Goal: Information Seeking & Learning: Find specific page/section

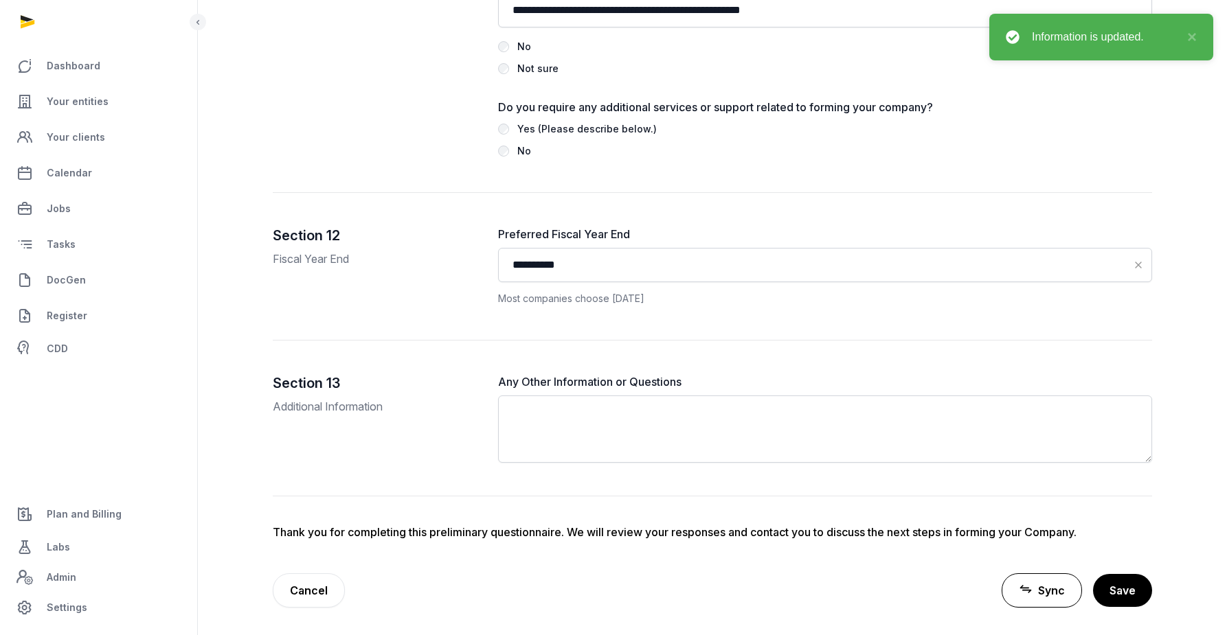
scroll to position [0, 413]
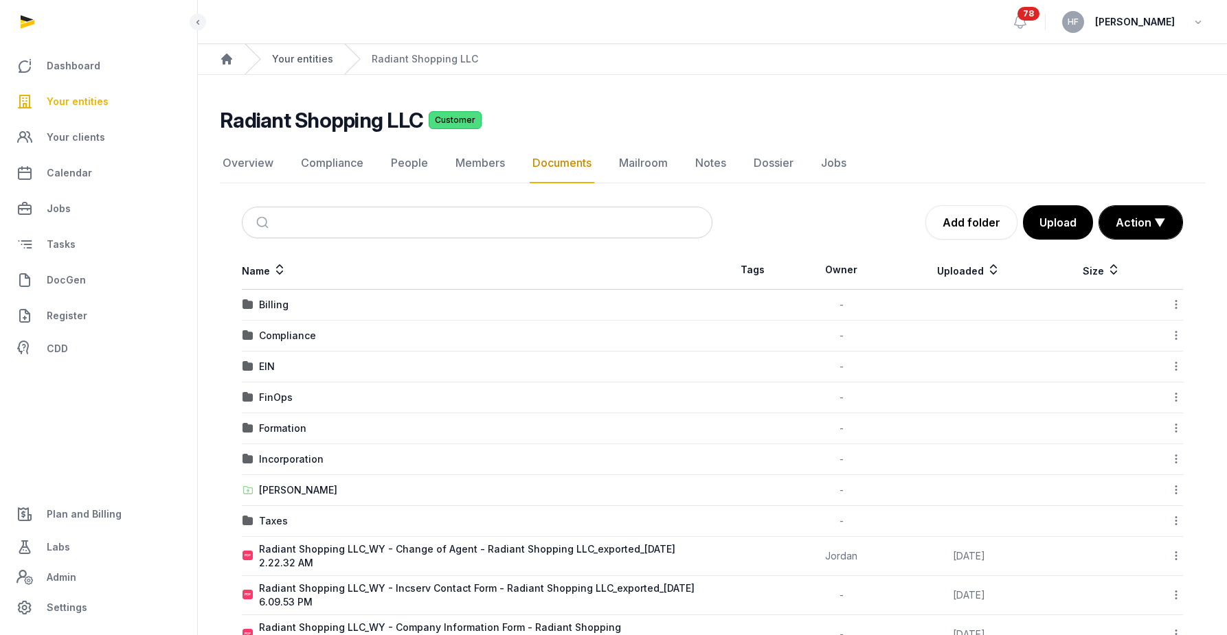
click at [300, 63] on link "Your entities" at bounding box center [302, 59] width 61 height 14
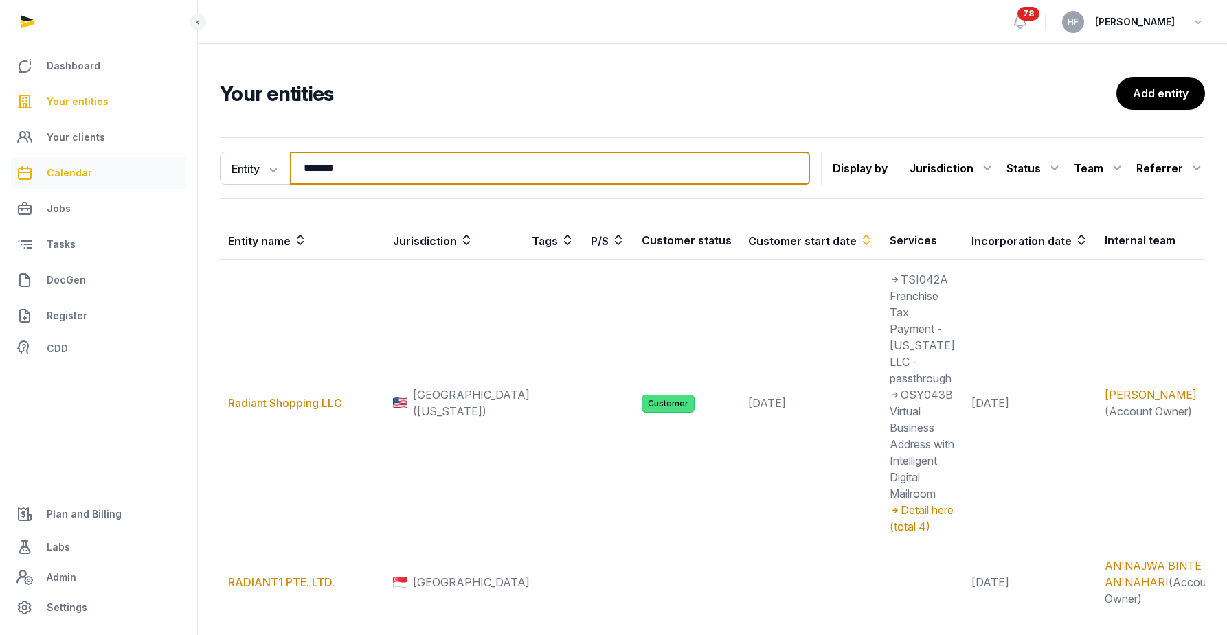
drag, startPoint x: 370, startPoint y: 168, endPoint x: 181, endPoint y: 168, distance: 188.9
click at [190, 168] on div "Dashboard Your entities Your clients Calendar Jobs Tasks DocGen Register CDD Pl…" at bounding box center [613, 370] width 1227 height 740
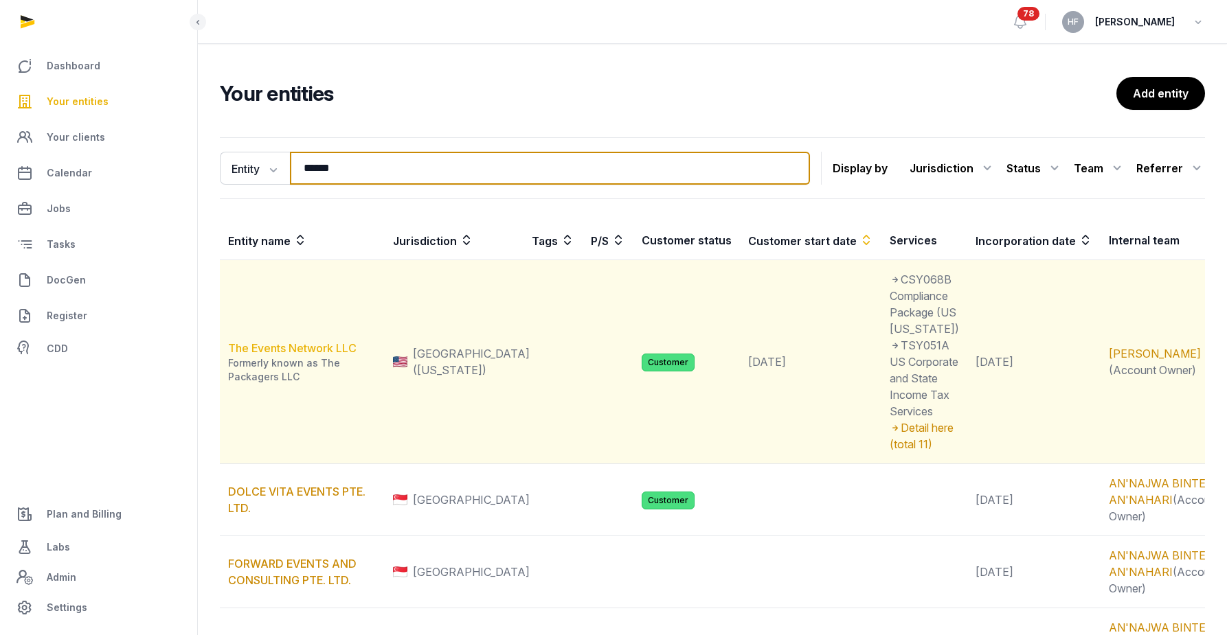
type input "******"
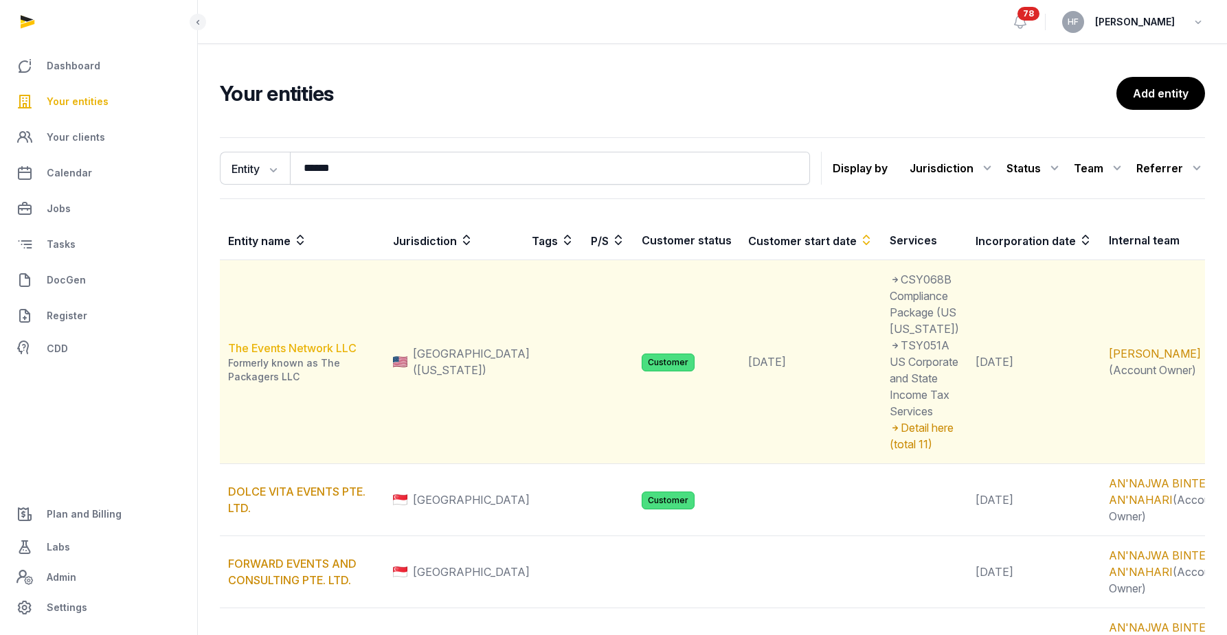
click at [328, 341] on link "The Events Network LLC" at bounding box center [292, 348] width 128 height 14
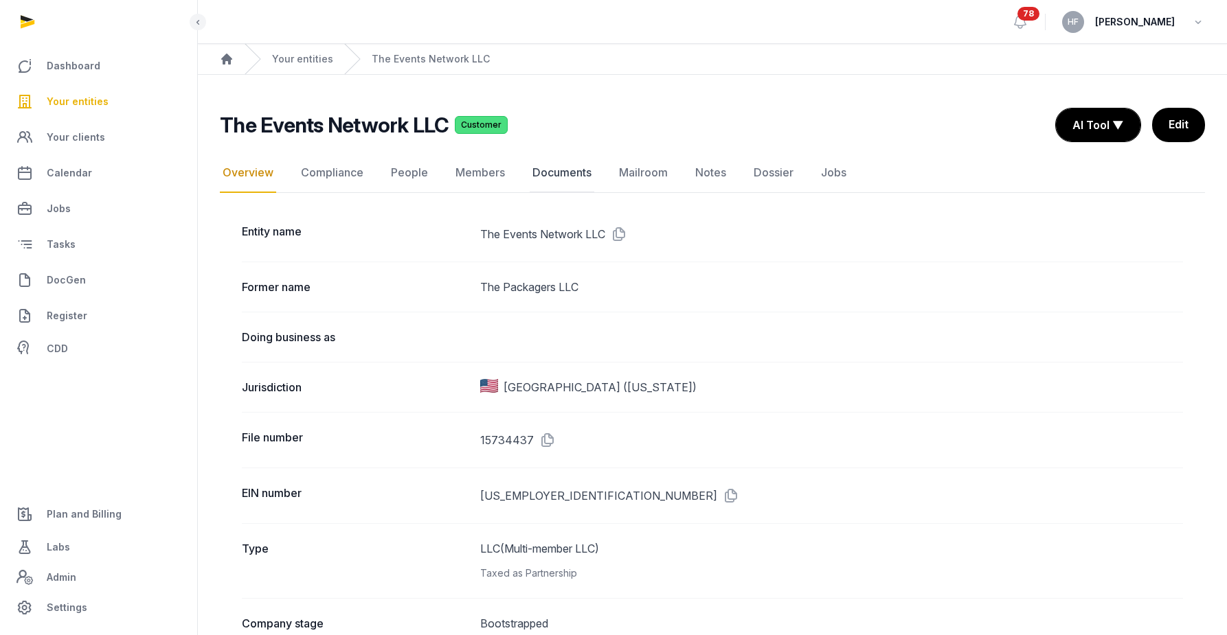
click at [574, 178] on link "Documents" at bounding box center [562, 173] width 65 height 40
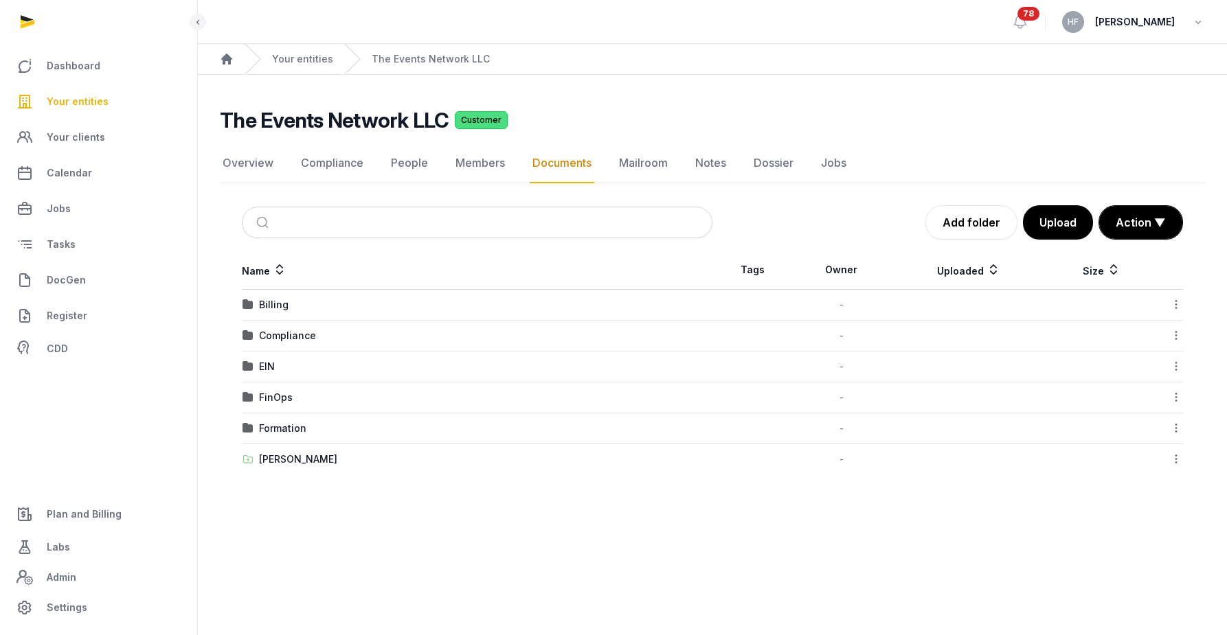
click at [272, 392] on div "FinOps" at bounding box center [276, 398] width 34 height 14
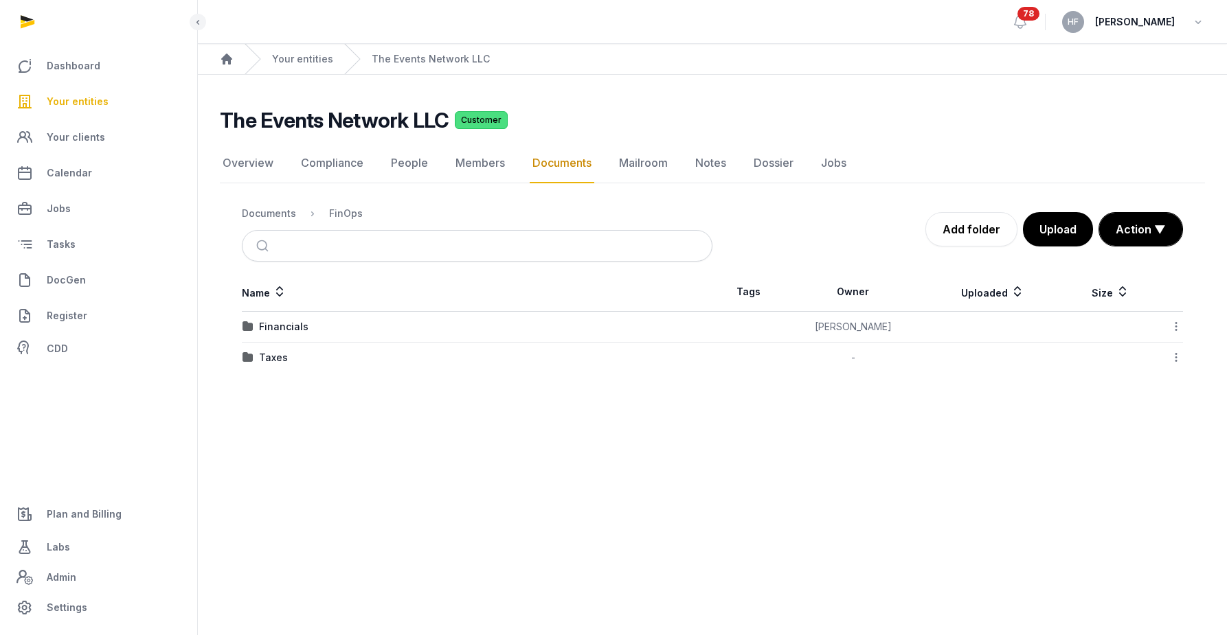
click at [278, 361] on div "Taxes" at bounding box center [273, 358] width 29 height 14
click at [264, 329] on div "2023" at bounding box center [271, 327] width 25 height 14
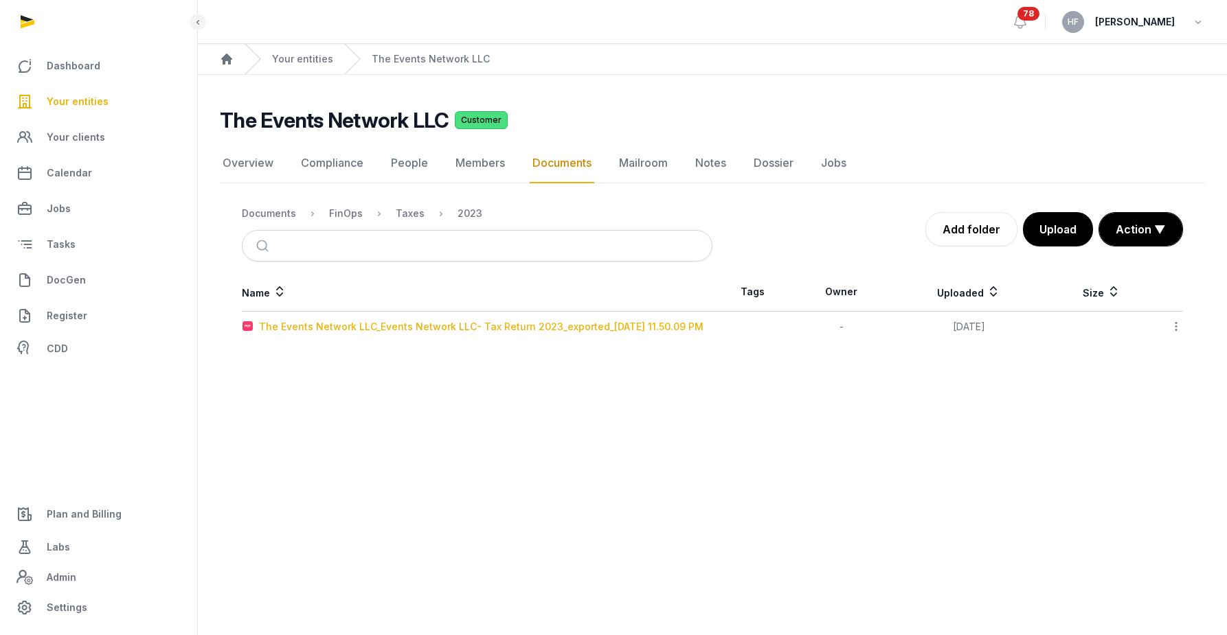
click at [539, 324] on div "The Events Network LLC_Events Network LLC- Tax Return 2023_exported_2025-01-30 …" at bounding box center [481, 327] width 445 height 14
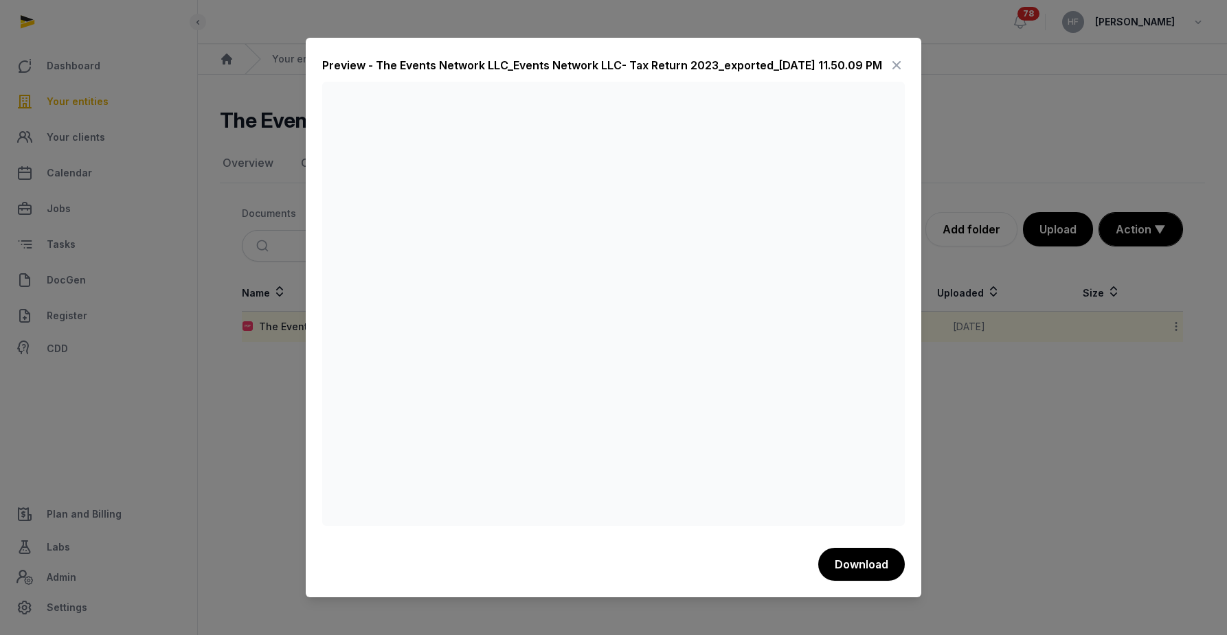
click at [895, 69] on icon at bounding box center [896, 65] width 16 height 22
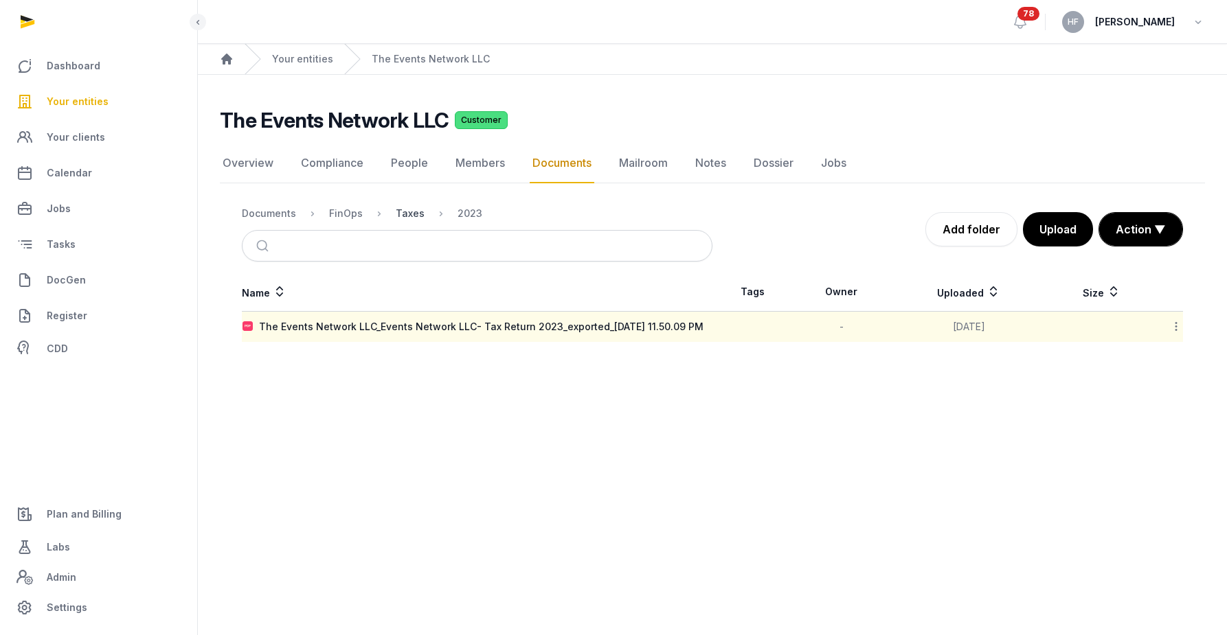
click at [405, 218] on div "Taxes" at bounding box center [410, 214] width 29 height 14
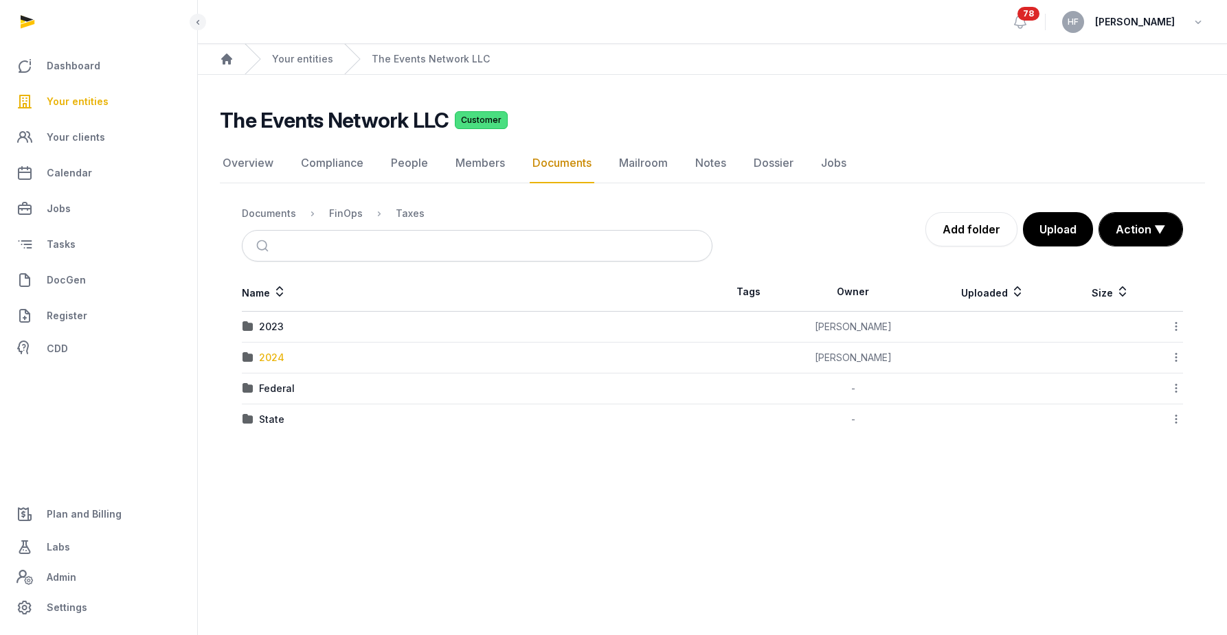
click at [273, 360] on div "2024" at bounding box center [271, 358] width 25 height 14
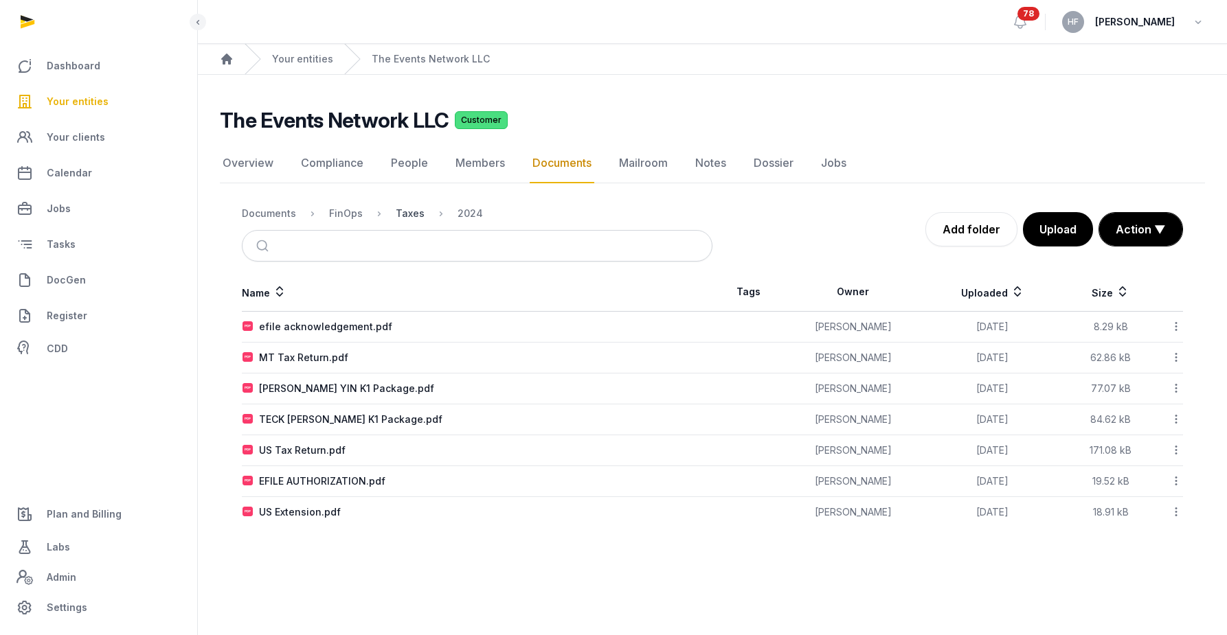
click at [412, 211] on div "Taxes" at bounding box center [410, 214] width 29 height 14
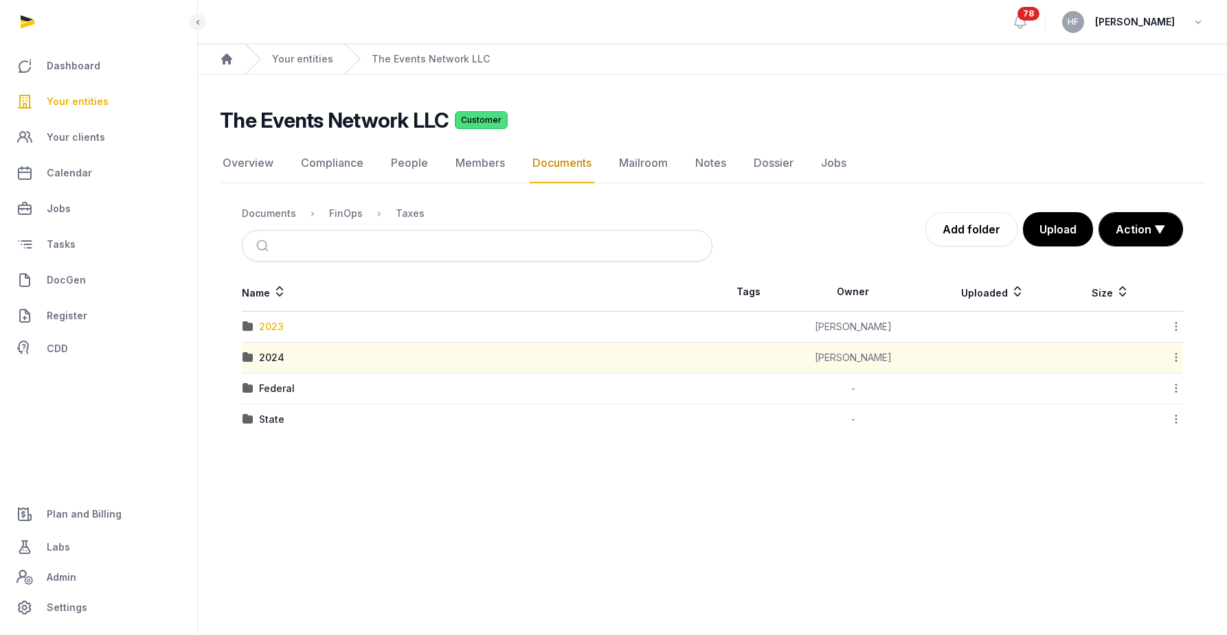
click at [276, 324] on div "2023" at bounding box center [271, 327] width 25 height 14
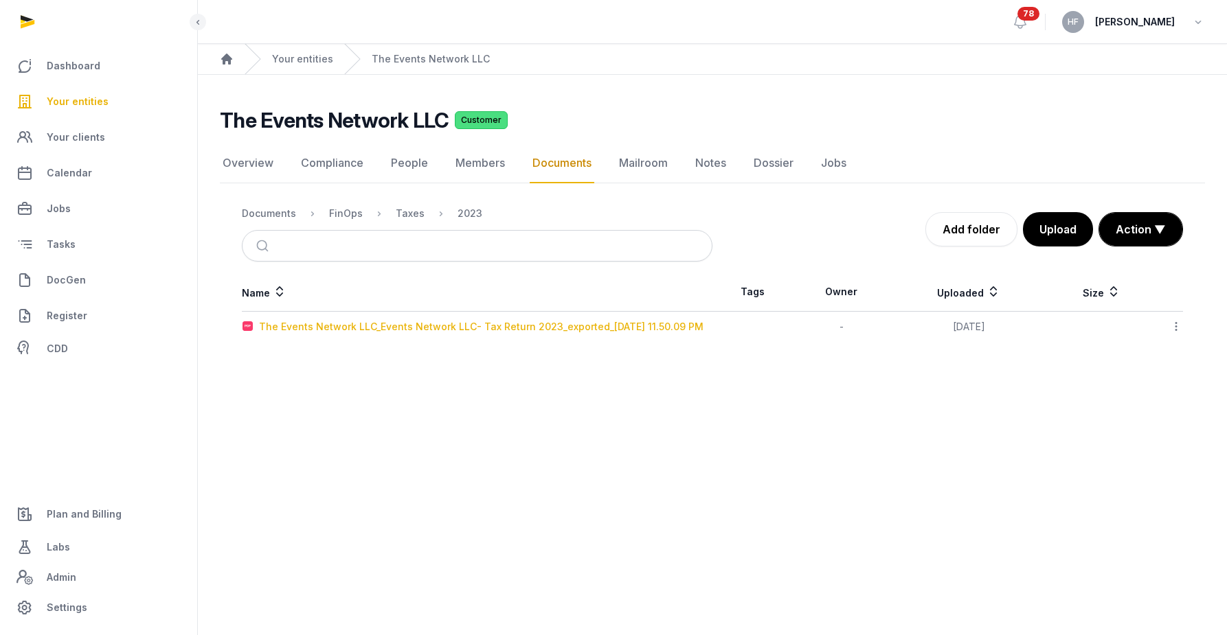
click at [590, 324] on div "The Events Network LLC_Events Network LLC- Tax Return 2023_exported_2025-01-30 …" at bounding box center [481, 327] width 445 height 14
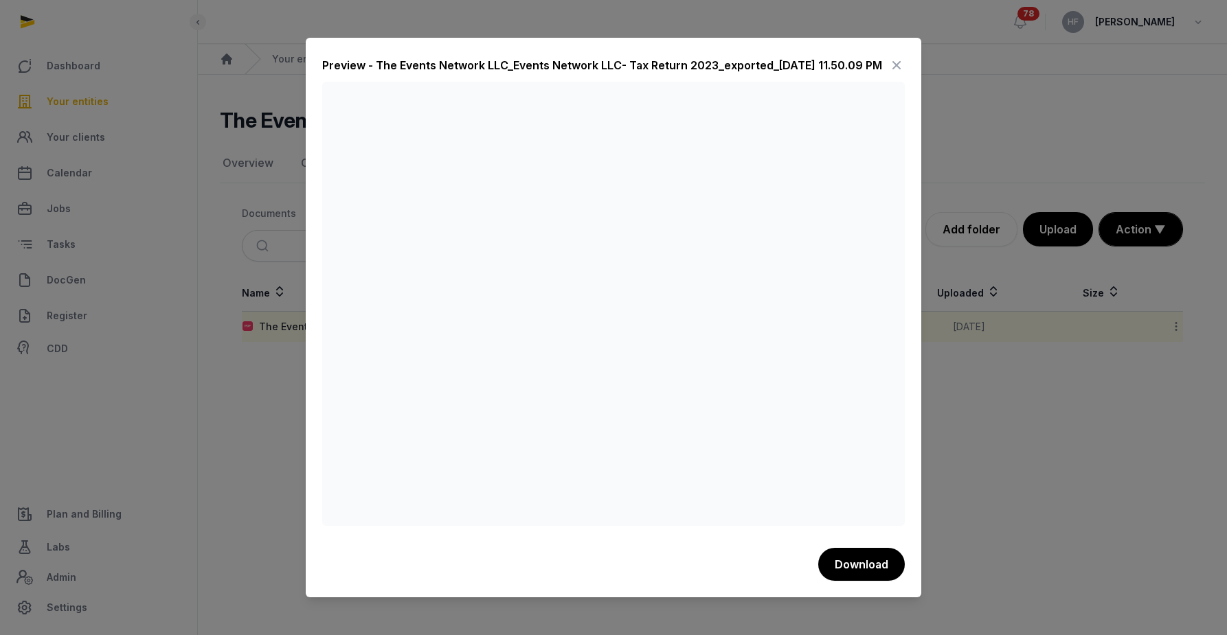
click at [898, 65] on icon at bounding box center [896, 65] width 16 height 22
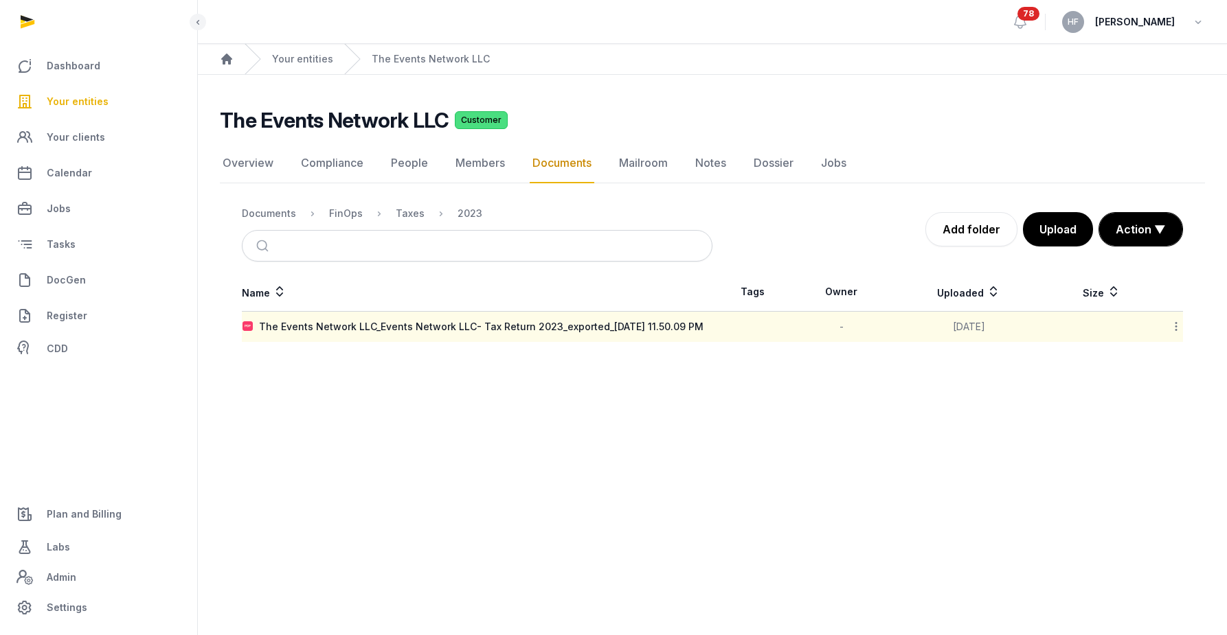
click at [1180, 330] on icon at bounding box center [1176, 326] width 12 height 14
click at [1166, 438] on div "Copy link" at bounding box center [1127, 437] width 110 height 25
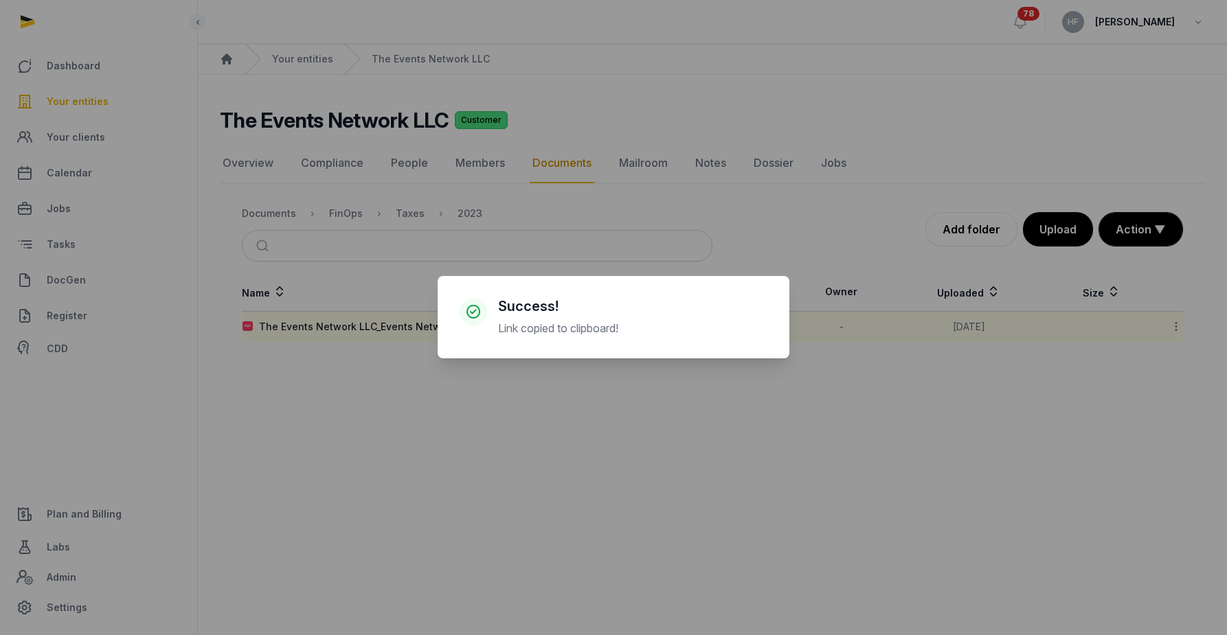
click at [405, 210] on div "× Success! Link copied to clipboard! Cancel No OK" at bounding box center [613, 317] width 1227 height 635
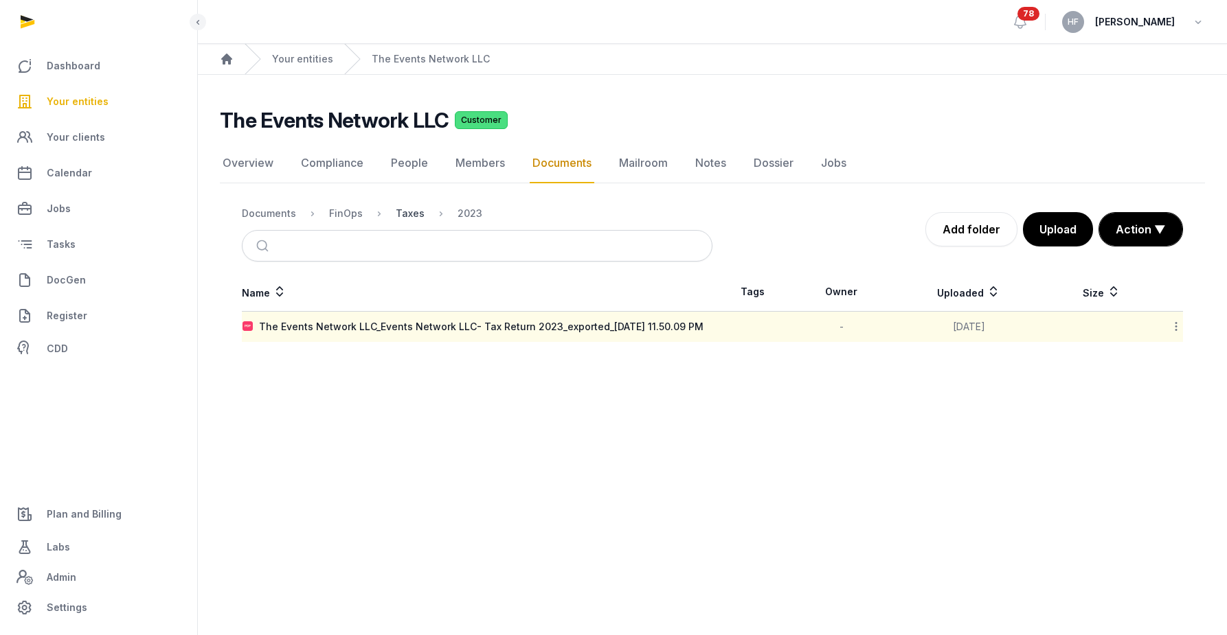
click at [407, 211] on div "Taxes" at bounding box center [410, 214] width 29 height 14
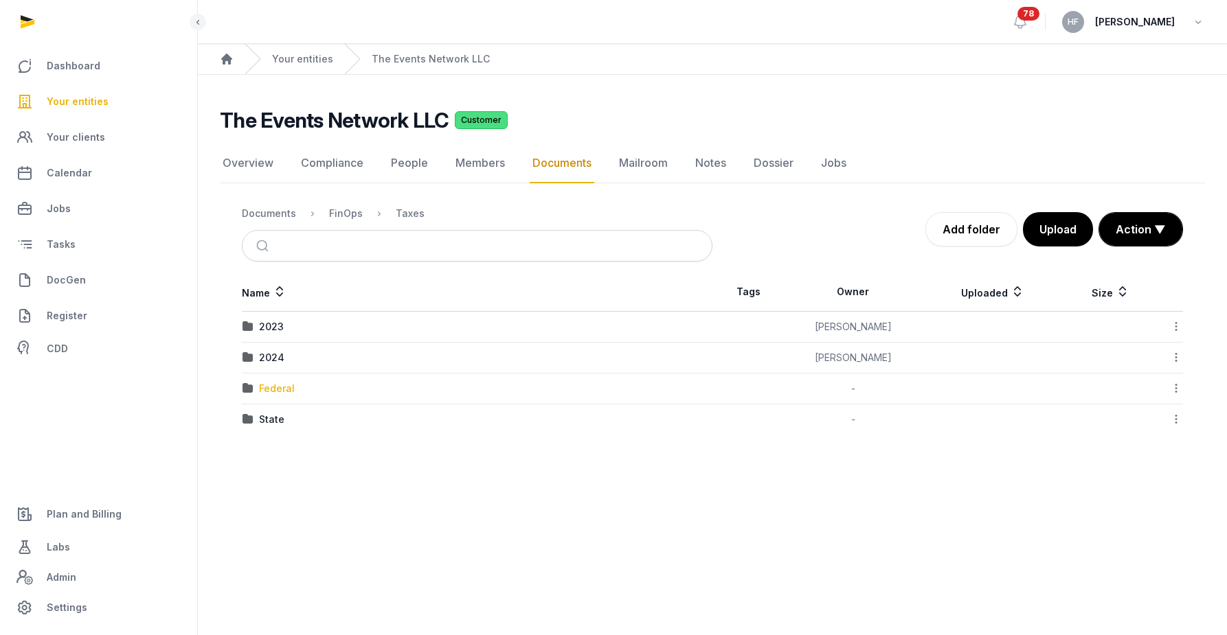
click at [281, 392] on div "Federal" at bounding box center [277, 389] width 36 height 14
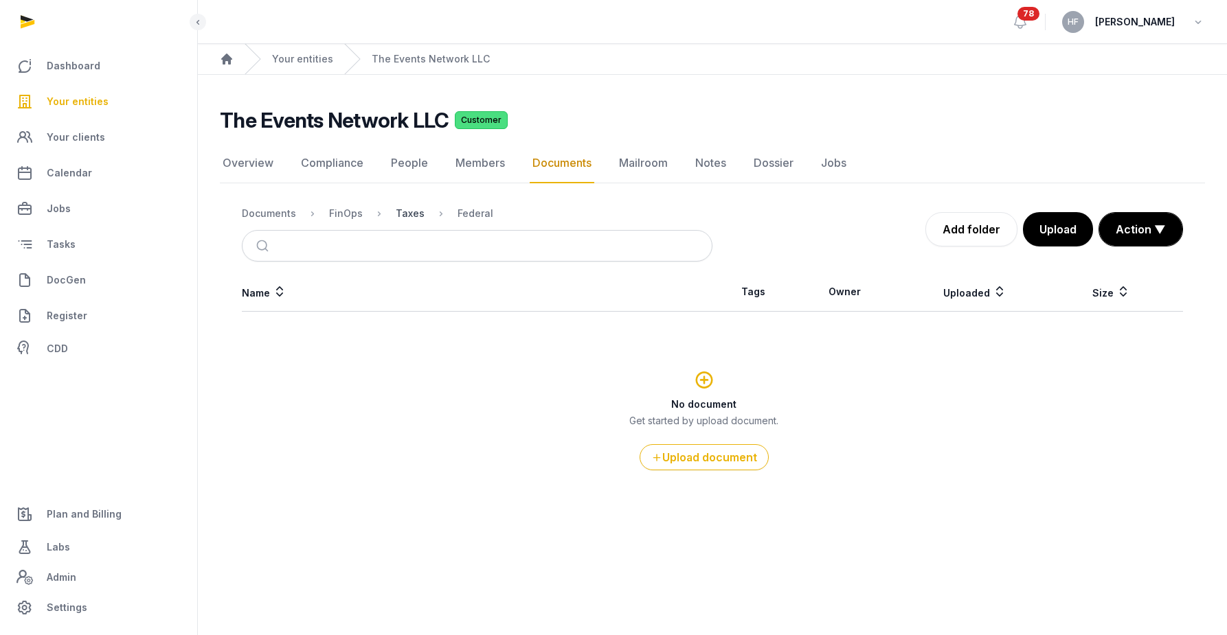
click at [410, 216] on div "Taxes" at bounding box center [410, 214] width 29 height 14
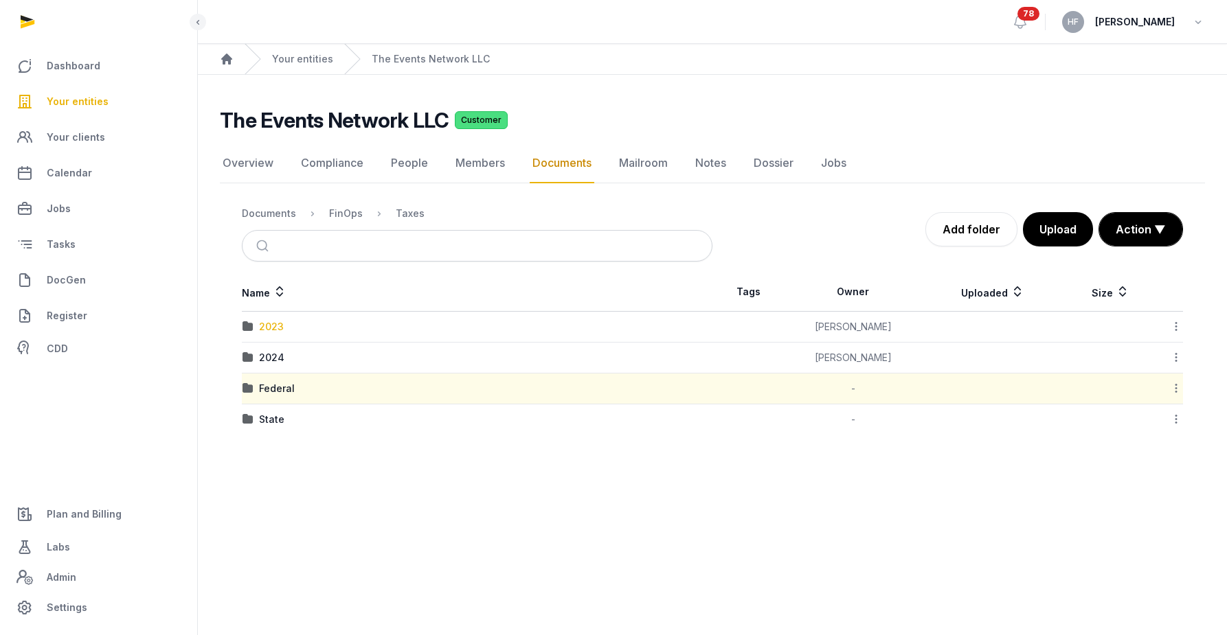
click at [275, 326] on div "2023" at bounding box center [271, 327] width 25 height 14
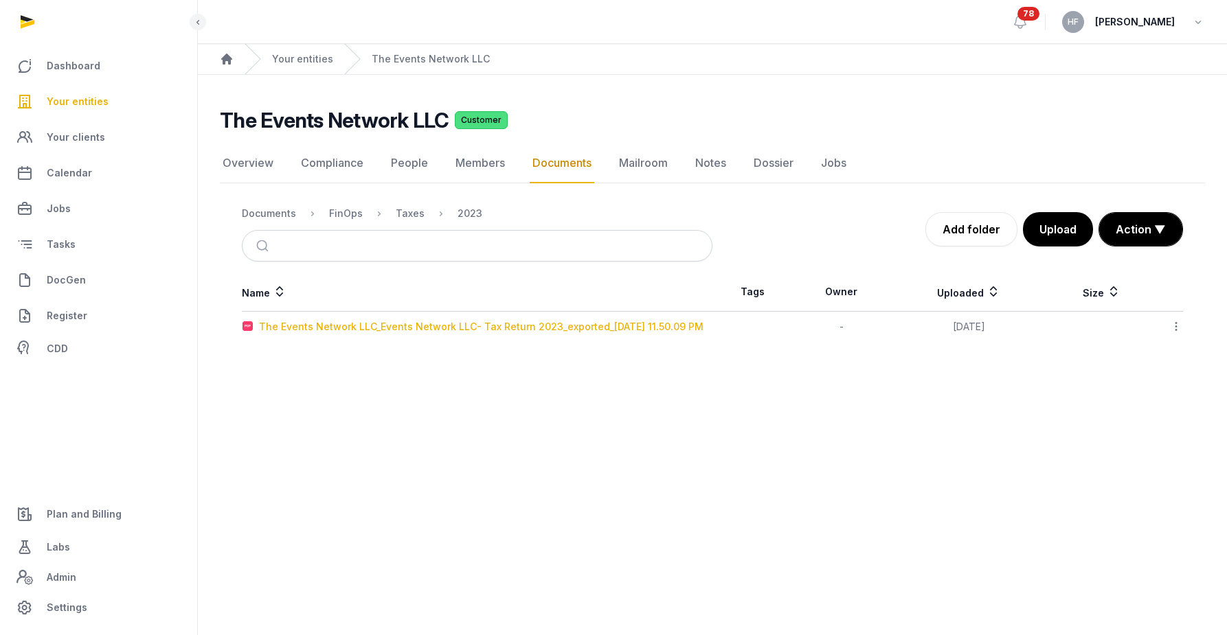
click at [497, 326] on div "The Events Network LLC_Events Network LLC- Tax Return 2023_exported_2025-01-30 …" at bounding box center [481, 327] width 445 height 14
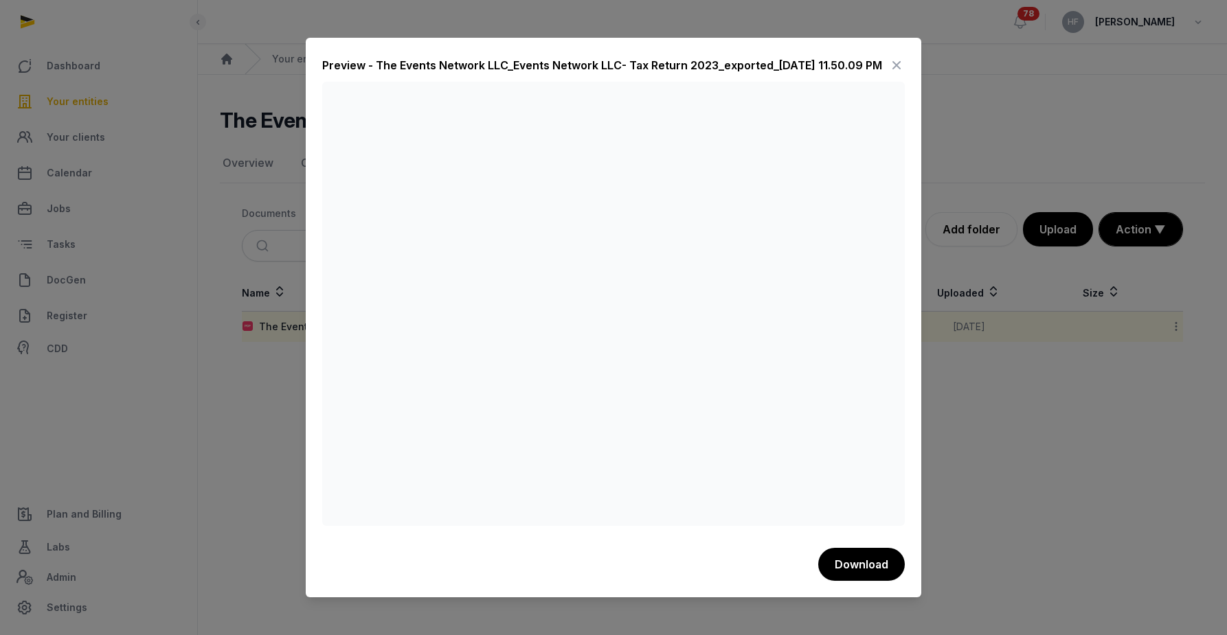
click at [903, 61] on icon at bounding box center [896, 65] width 16 height 22
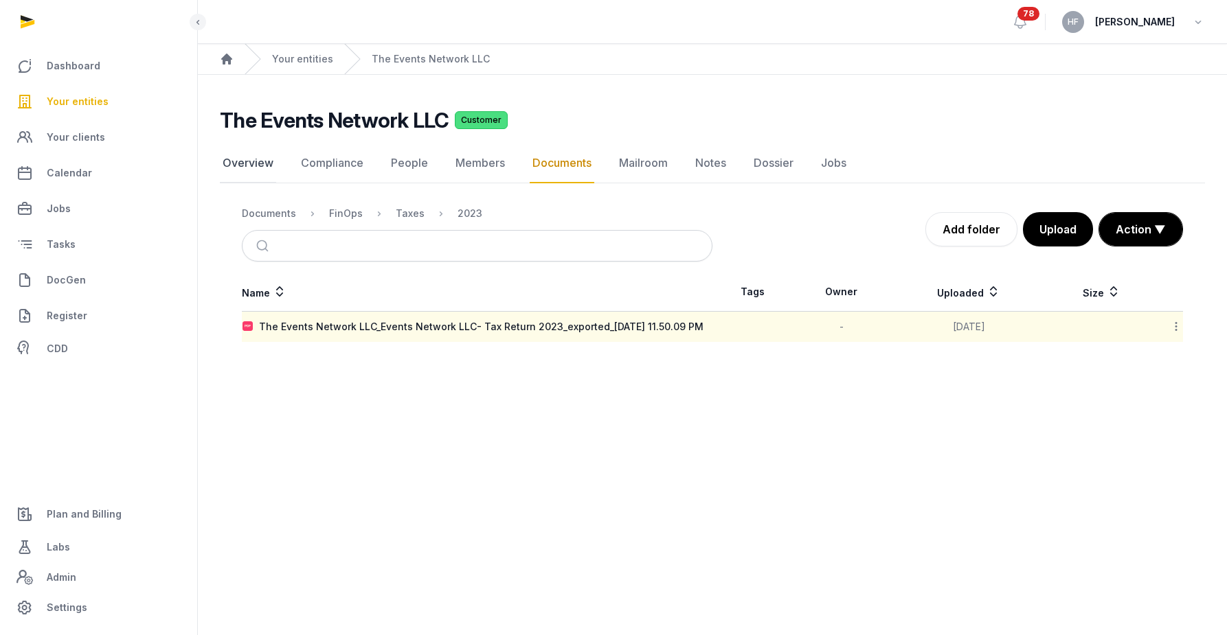
click at [249, 158] on link "Overview" at bounding box center [248, 164] width 56 height 40
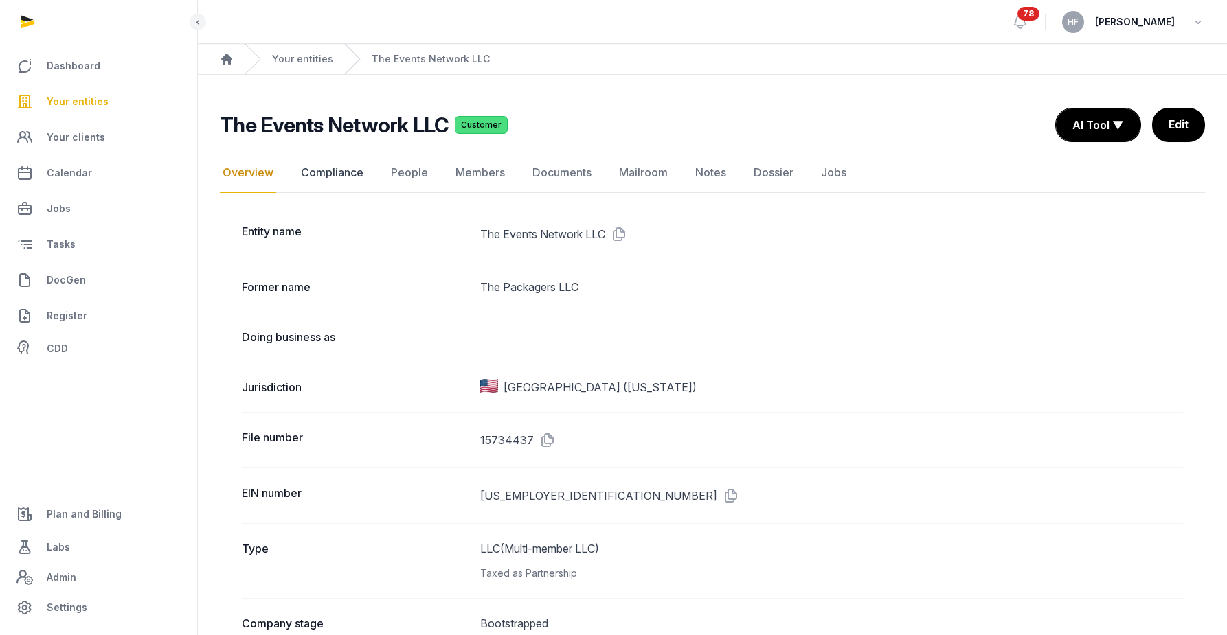
click at [345, 164] on link "Compliance" at bounding box center [332, 173] width 68 height 40
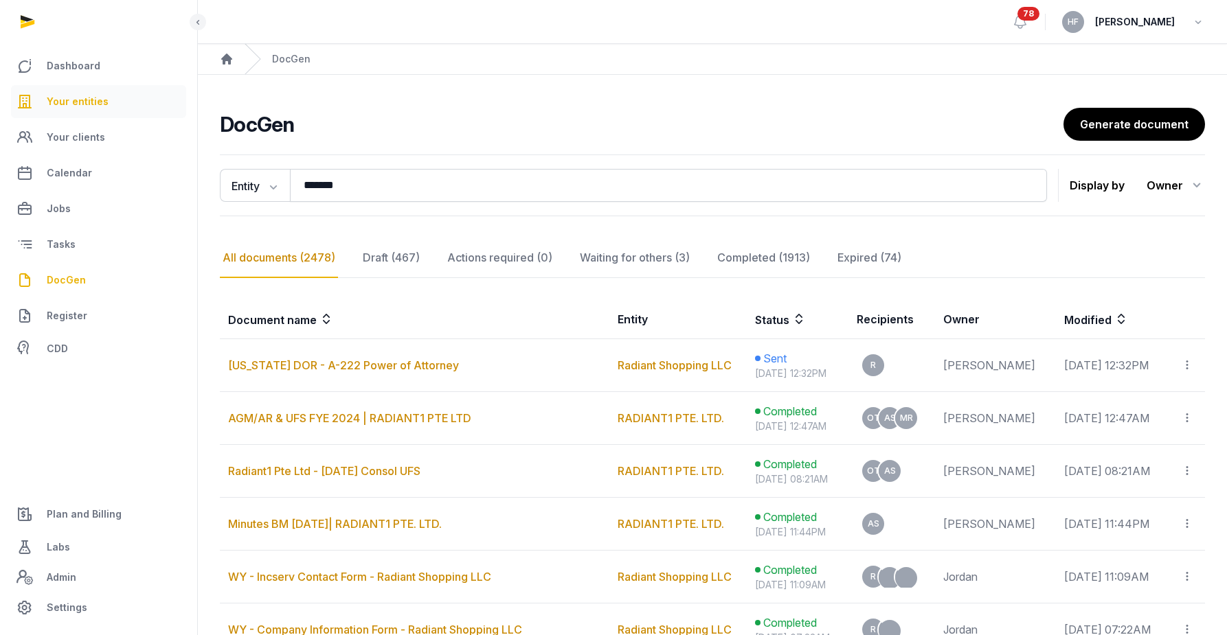
click at [99, 95] on span "Your entities" at bounding box center [78, 101] width 62 height 16
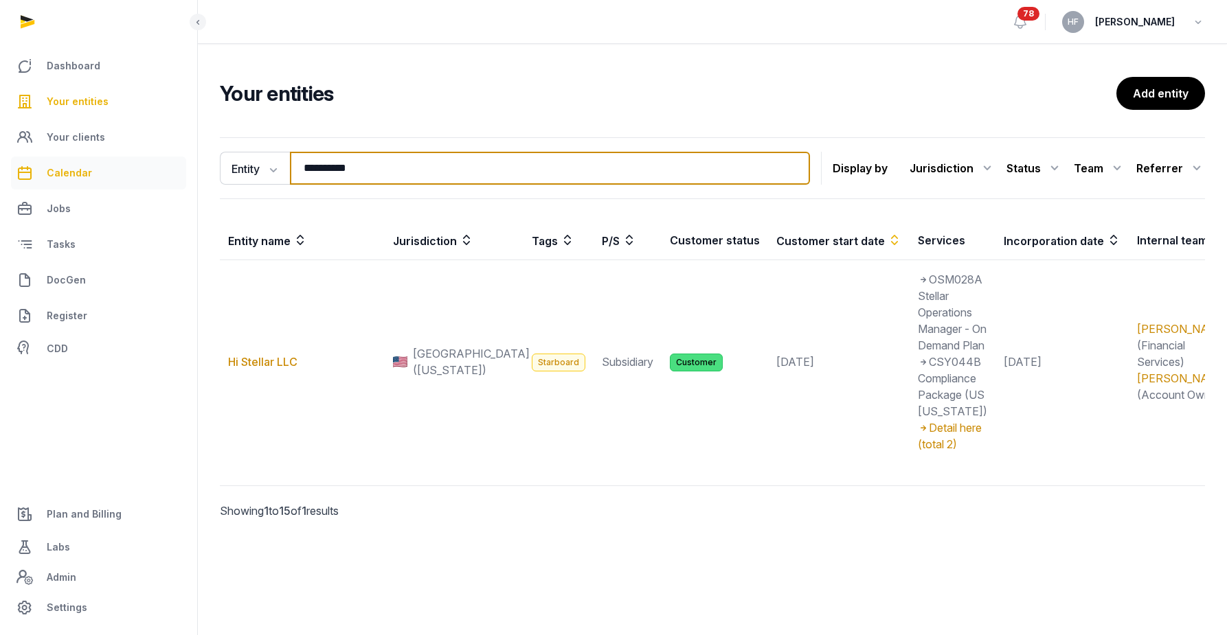
drag, startPoint x: 357, startPoint y: 166, endPoint x: 175, endPoint y: 166, distance: 182.7
click at [179, 166] on div "**********" at bounding box center [613, 317] width 1227 height 635
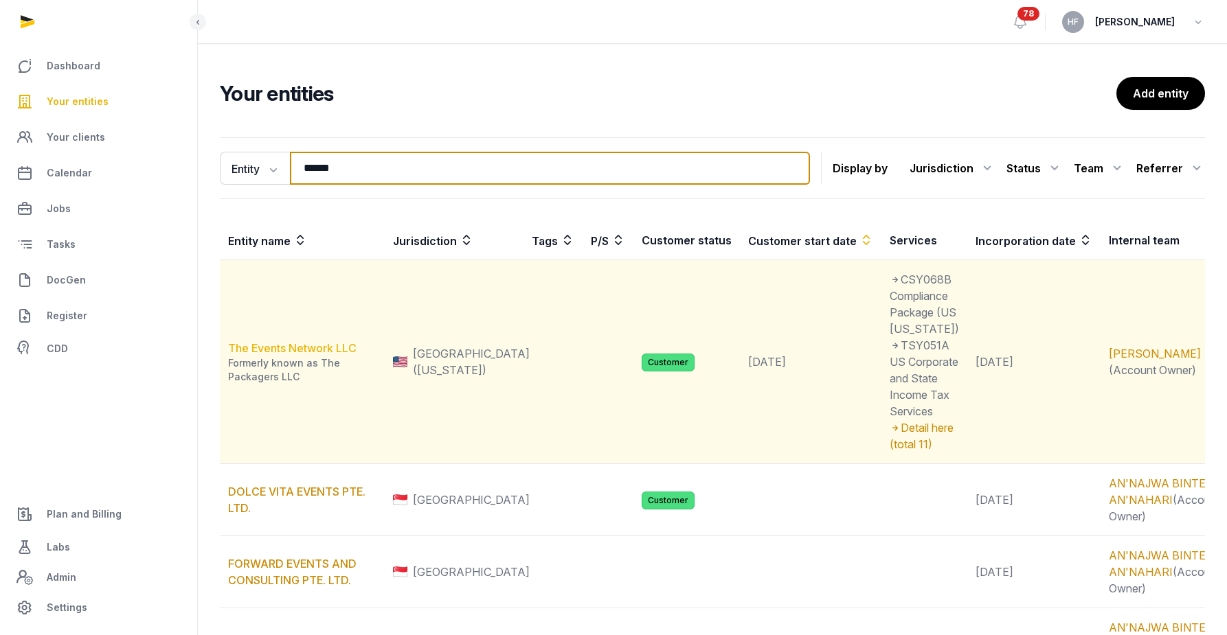
type input "******"
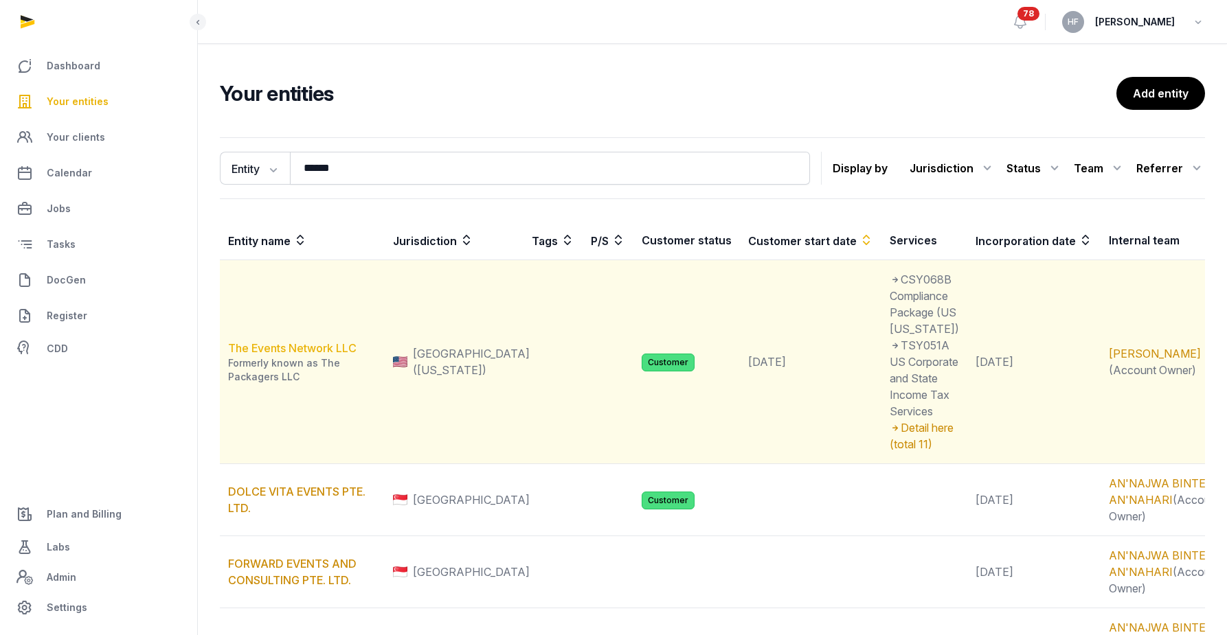
click at [326, 341] on link "The Events Network LLC" at bounding box center [292, 348] width 128 height 14
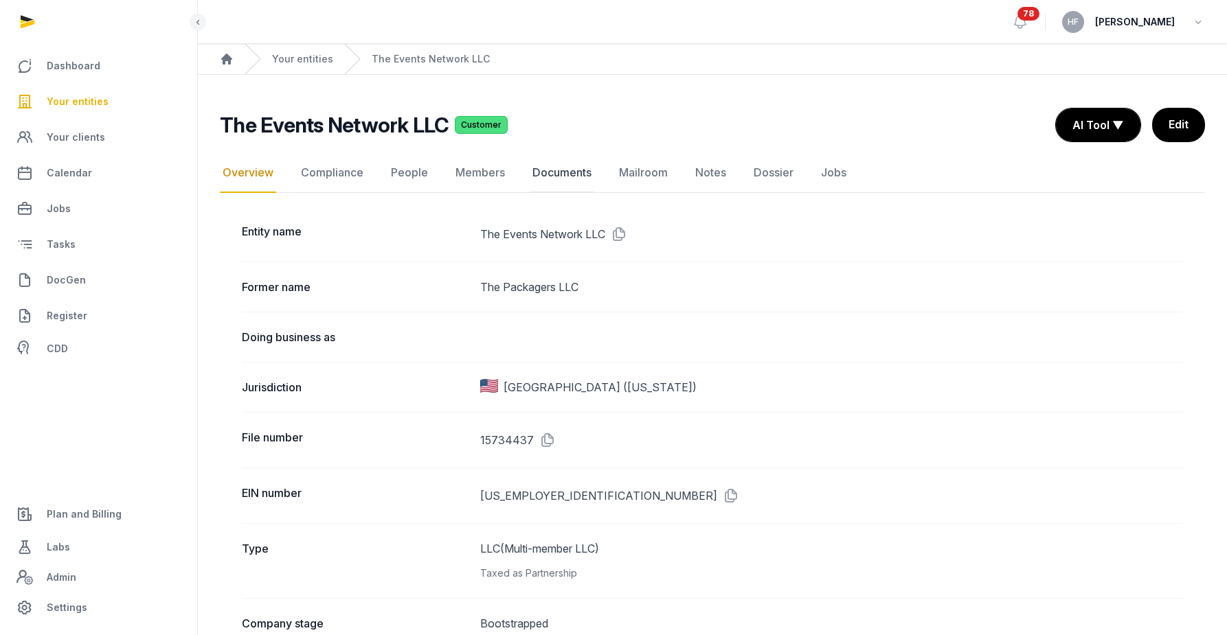
click at [576, 170] on link "Documents" at bounding box center [562, 173] width 65 height 40
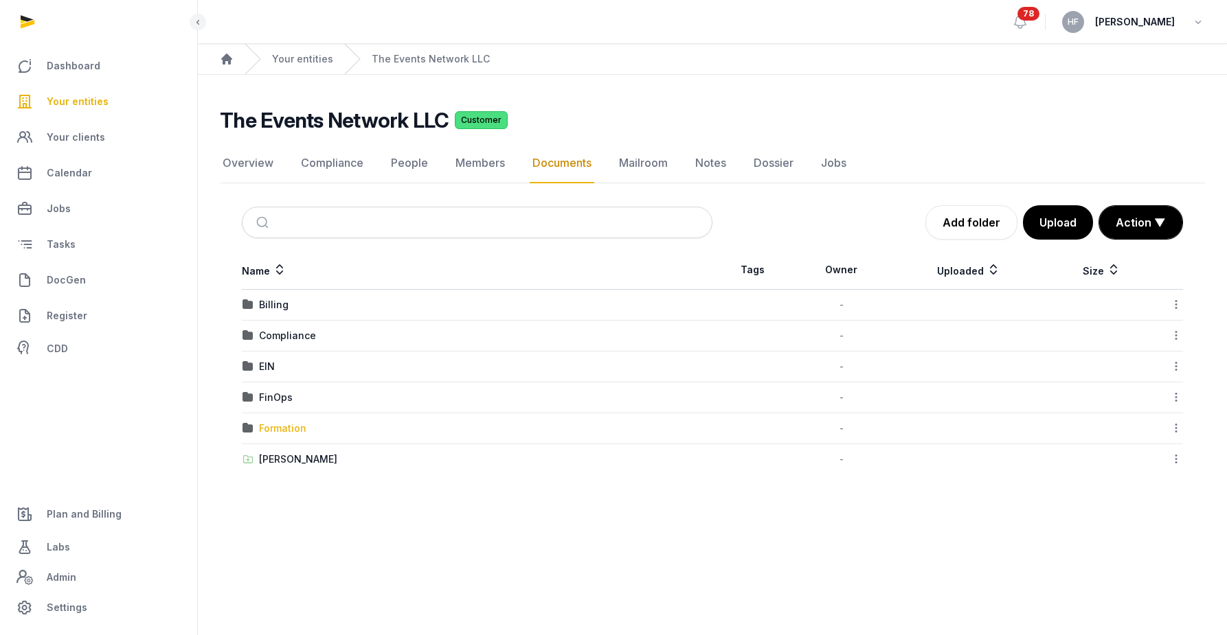
click at [292, 428] on div "Formation" at bounding box center [282, 429] width 47 height 14
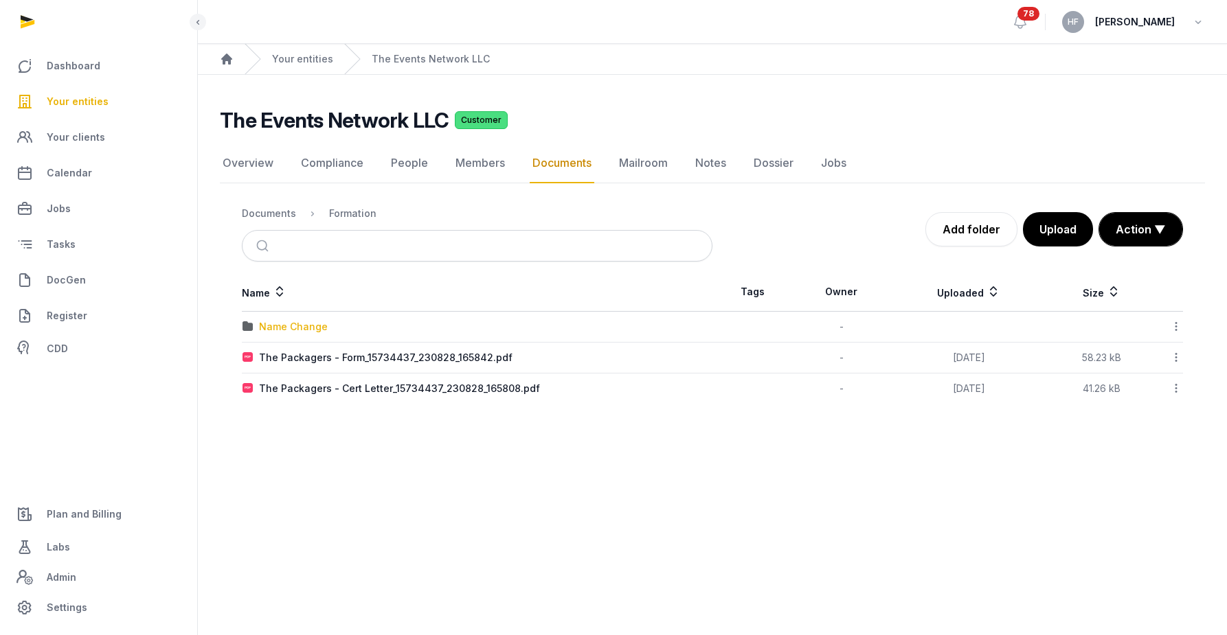
click at [301, 322] on div "Name Change" at bounding box center [293, 327] width 69 height 14
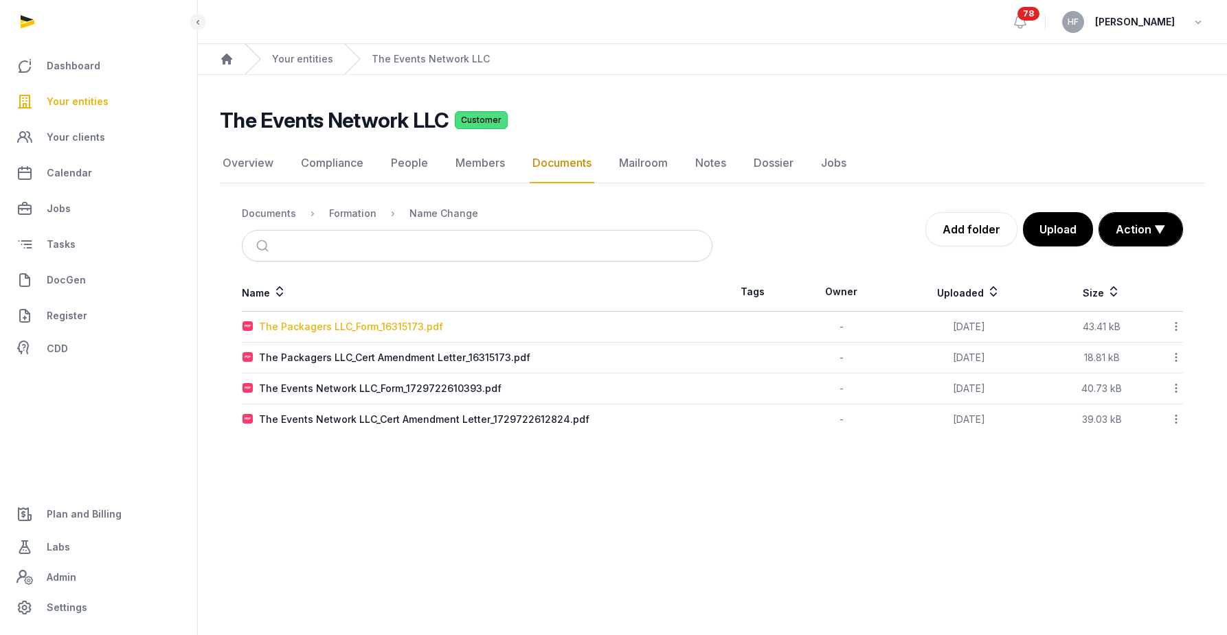
click at [425, 322] on div "The Packagers LLC_Form_16315173.pdf" at bounding box center [351, 327] width 184 height 14
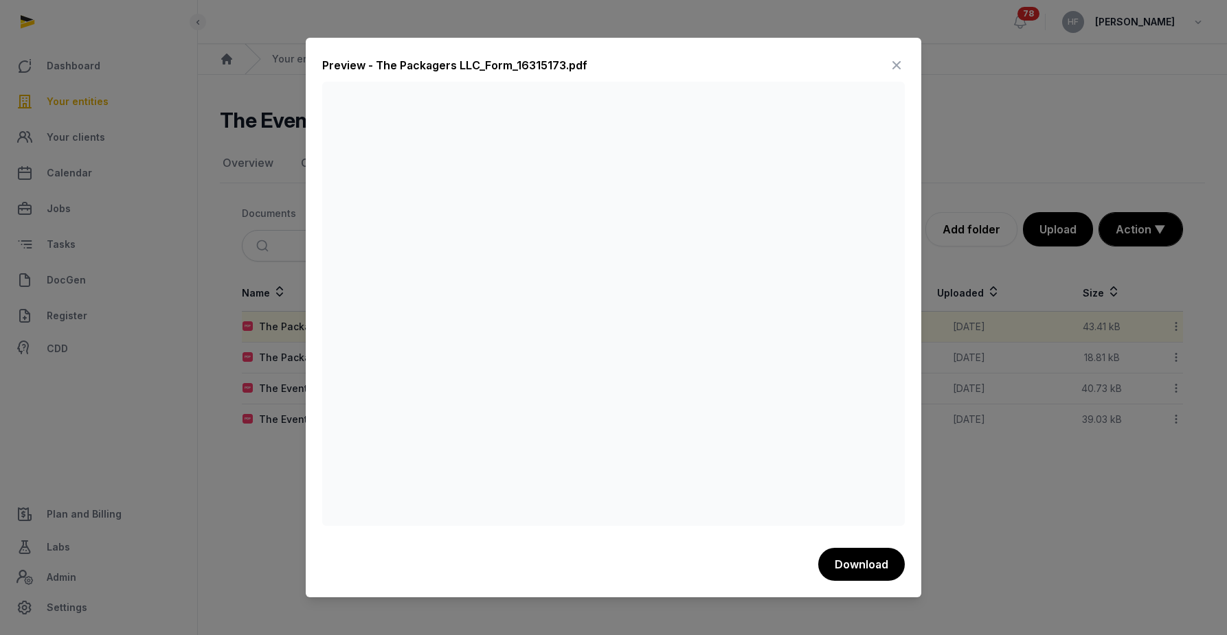
click at [899, 65] on icon at bounding box center [896, 65] width 16 height 22
